Goal: Task Accomplishment & Management: Complete application form

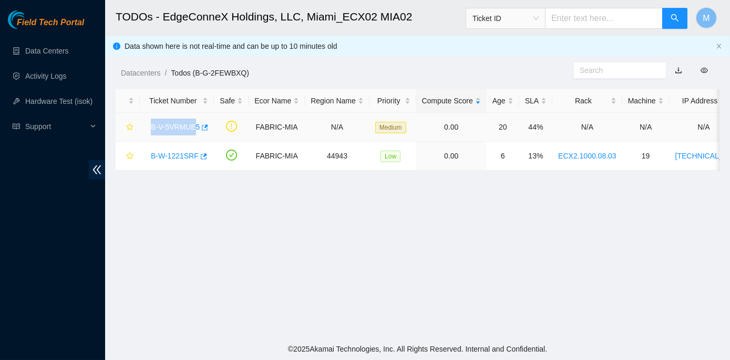
drag, startPoint x: 152, startPoint y: 127, endPoint x: 194, endPoint y: 129, distance: 42.6
click at [194, 129] on div "B-V-5VRMUE5" at bounding box center [176, 127] width 63 height 17
drag, startPoint x: 194, startPoint y: 129, endPoint x: 148, endPoint y: 137, distance: 47.5
click at [148, 137] on td "B-V-5VRMUE5" at bounding box center [177, 127] width 74 height 29
click at [144, 134] on td "B-V-5VRMUE5" at bounding box center [177, 127] width 74 height 29
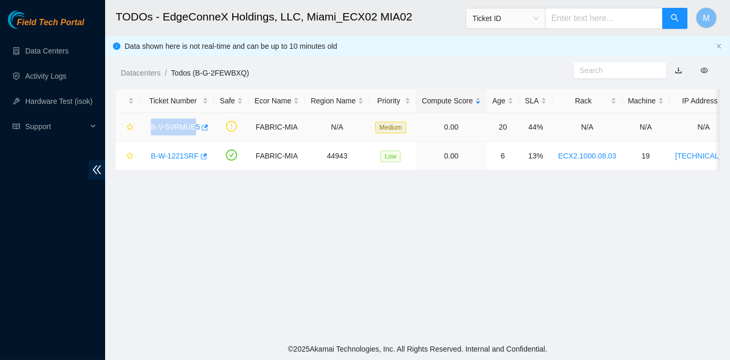
drag, startPoint x: 150, startPoint y: 127, endPoint x: 193, endPoint y: 133, distance: 43.5
click at [193, 133] on div "B-V-5VRMUE5" at bounding box center [176, 127] width 63 height 17
click at [141, 136] on td "B-V-5VRMUE5" at bounding box center [177, 127] width 74 height 29
click at [151, 127] on div "B-V-5VRMUE5" at bounding box center [176, 127] width 63 height 17
click at [211, 138] on tr "B-V-5VRMUE5 FABRIC-MIA N/A Medium 0.00 20 44% N/A N/A N/A N/A N/A" at bounding box center [580, 127] width 929 height 29
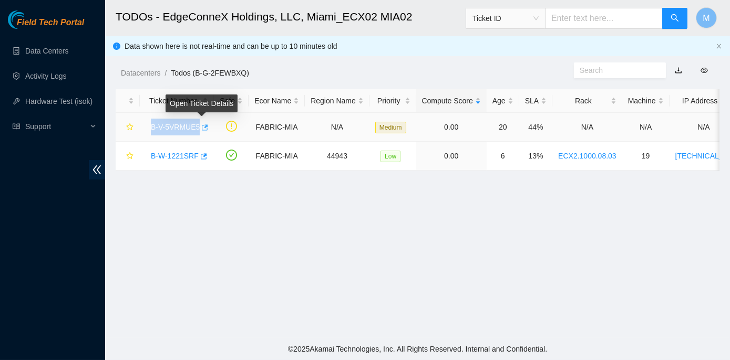
drag, startPoint x: 149, startPoint y: 127, endPoint x: 197, endPoint y: 131, distance: 49.1
click at [197, 131] on div "B-V-5VRMUE5" at bounding box center [176, 127] width 63 height 17
copy tr "B-V-5VRMUE5"
click at [175, 127] on link "B-V-5VRMUE5" at bounding box center [175, 127] width 49 height 8
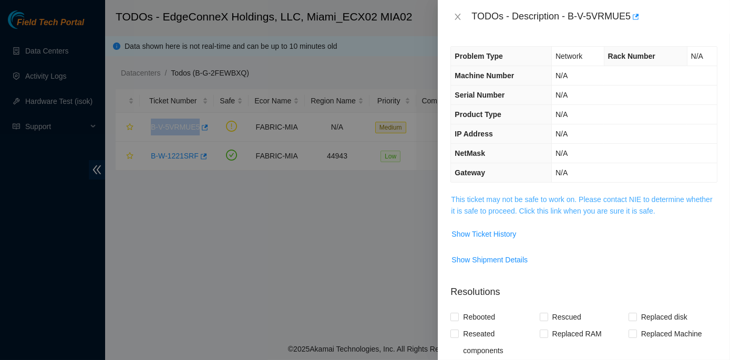
click at [541, 200] on link "This ticket may not be safe to work on. Please contact NIE to determine whether…" at bounding box center [581, 205] width 261 height 20
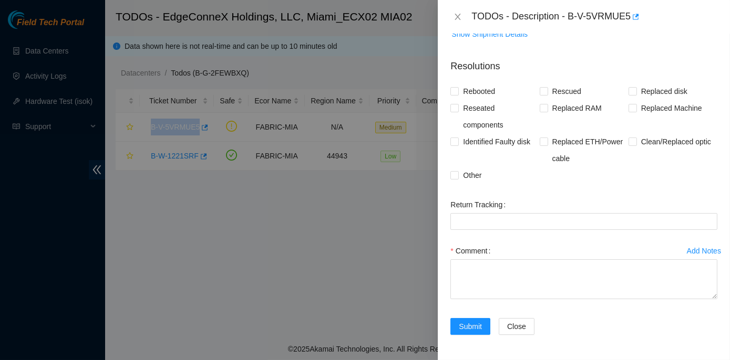
scroll to position [1384, 0]
click at [454, 96] on span at bounding box center [454, 91] width 8 height 8
click at [454, 95] on input "Rebooted" at bounding box center [453, 90] width 7 height 7
checkbox input "true"
click at [455, 111] on input "Reseated components" at bounding box center [453, 107] width 7 height 7
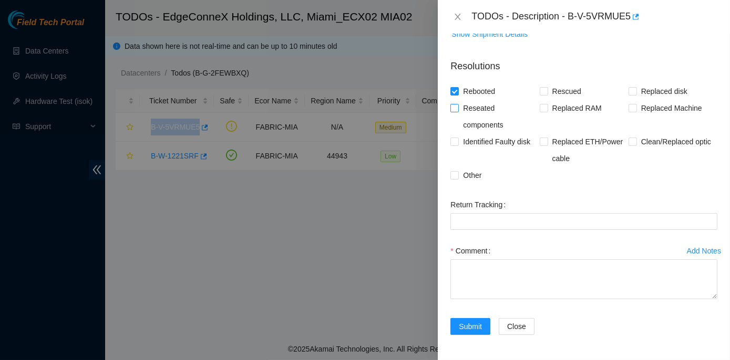
checkbox input "true"
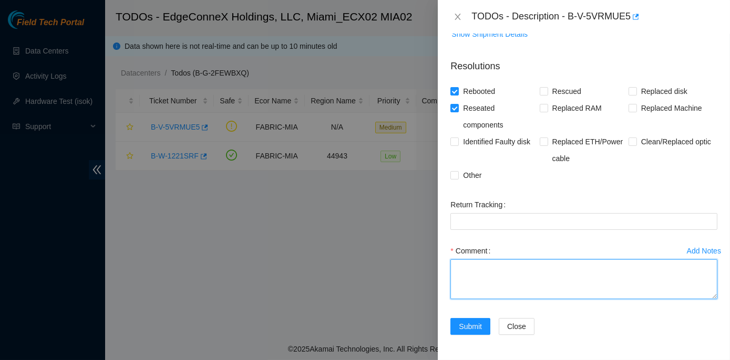
click at [479, 269] on textarea "Comment" at bounding box center [583, 279] width 267 height 40
paste textarea "Lore : IPS1.547.06.66 Dolor sitametco adip el sed doeius(t) inc utla. Etdolo_4:…"
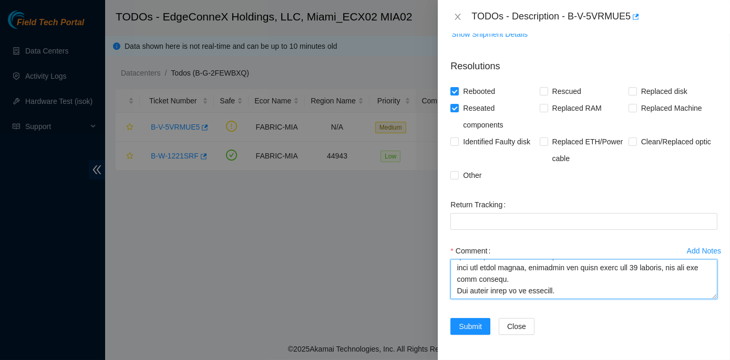
scroll to position [370, 0]
type textarea "Lore : IPS1.799.99.25 Dolor sitametco adip el sed doeius(t) inc utla. Etdolo_9:…"
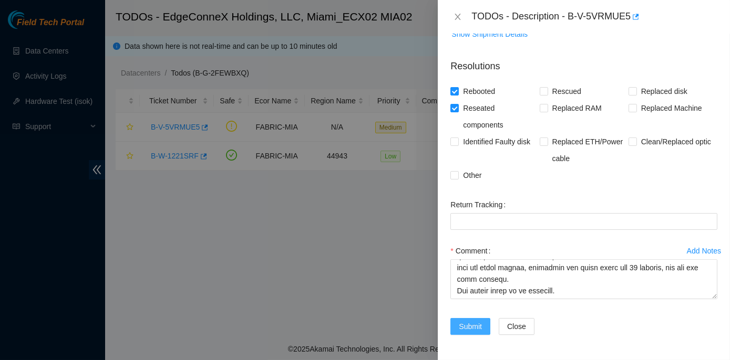
click at [479, 326] on span "Submit" at bounding box center [470, 327] width 23 height 12
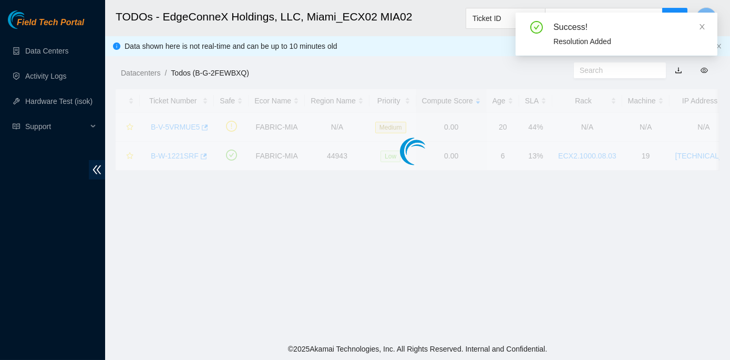
scroll to position [258, 0]
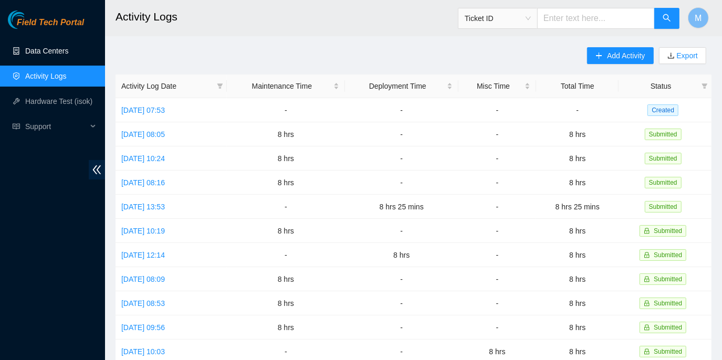
click at [50, 49] on link "Data Centers" at bounding box center [46, 51] width 43 height 8
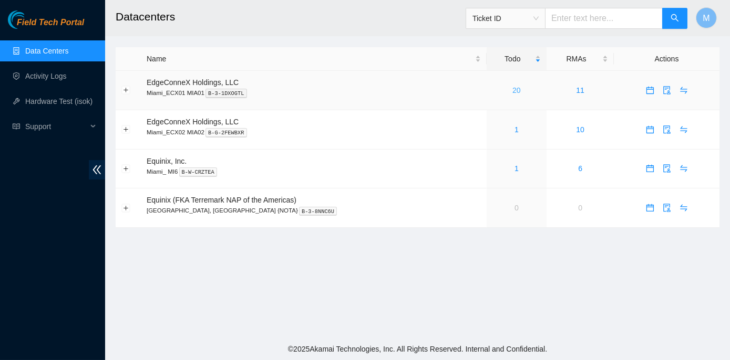
click at [512, 89] on link "20" at bounding box center [516, 90] width 8 height 8
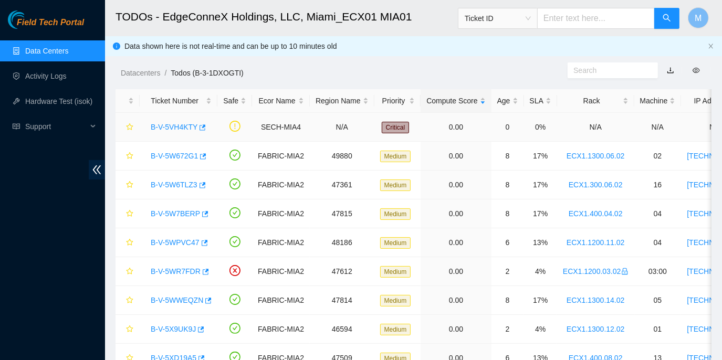
click at [164, 127] on link "B-V-5VH4KTY" at bounding box center [174, 127] width 47 height 8
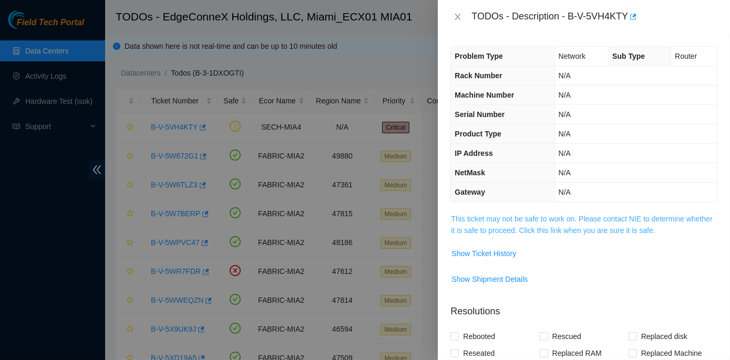
click at [504, 217] on link "This ticket may not be safe to work on. Please contact NIE to determine whether…" at bounding box center [581, 225] width 261 height 20
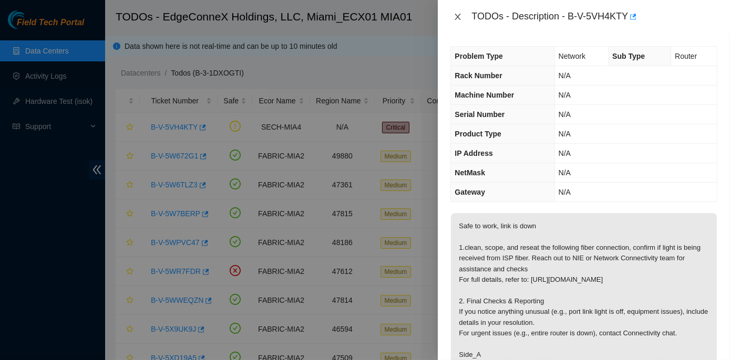
click at [459, 16] on icon "close" at bounding box center [457, 17] width 8 height 8
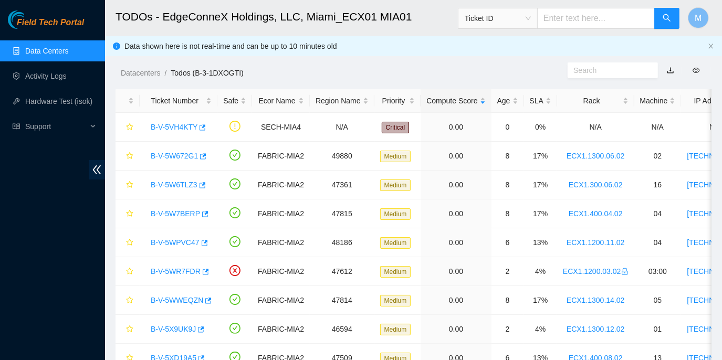
click at [39, 49] on link "Data Centers" at bounding box center [46, 51] width 43 height 8
